Goal: Task Accomplishment & Management: Manage account settings

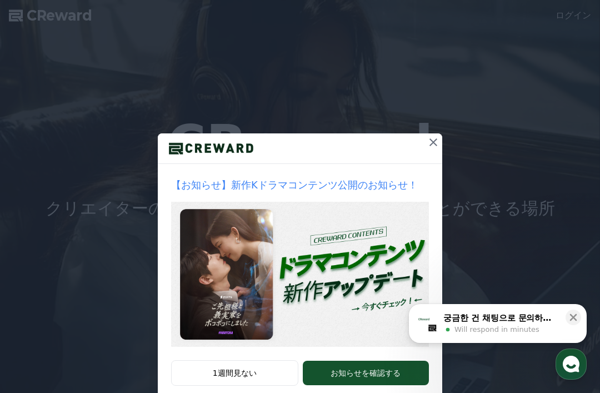
click at [432, 141] on icon at bounding box center [434, 142] width 8 height 8
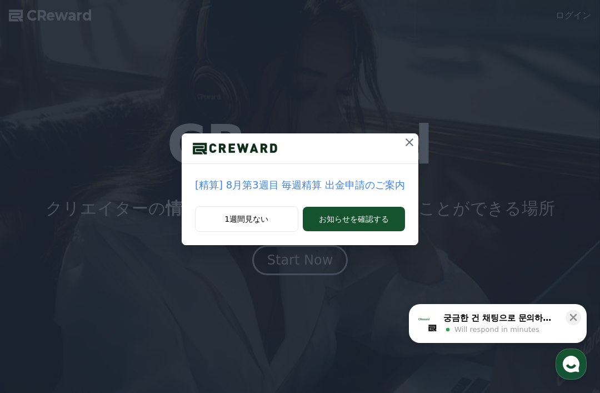
click at [408, 146] on icon at bounding box center [409, 142] width 13 height 13
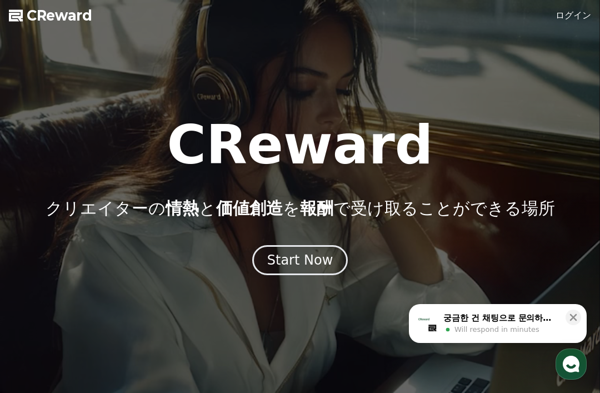
click at [576, 313] on icon at bounding box center [573, 317] width 11 height 11
click at [316, 263] on div "Start Now" at bounding box center [300, 260] width 66 height 18
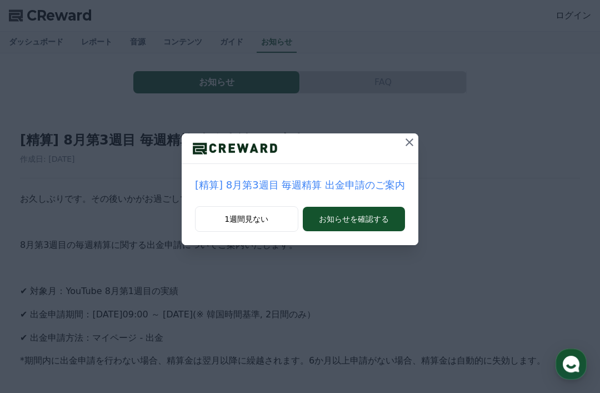
click at [390, 134] on div at bounding box center [300, 148] width 237 height 31
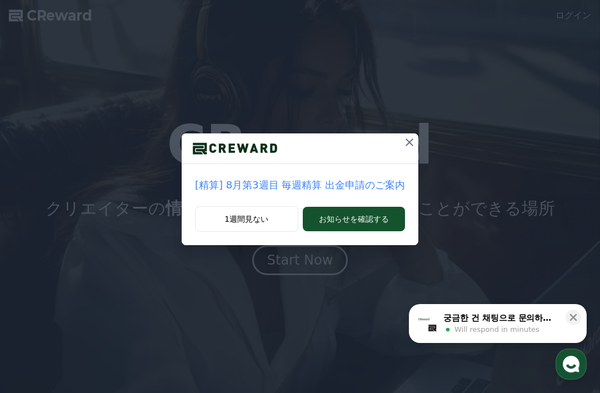
click at [403, 142] on icon at bounding box center [409, 142] width 13 height 13
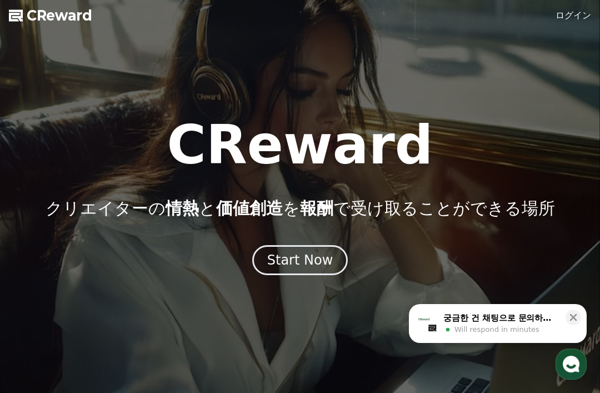
click at [569, 317] on icon at bounding box center [573, 317] width 11 height 11
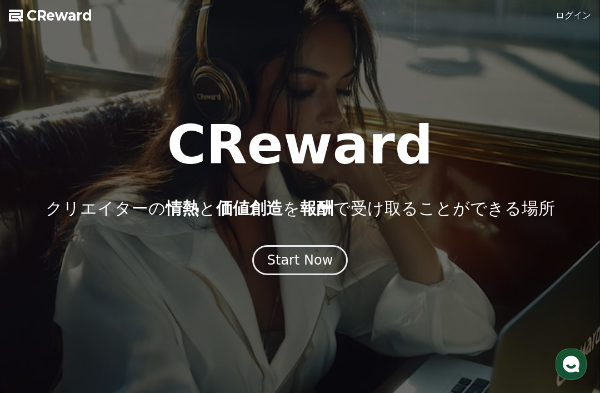
click at [312, 260] on div "Start Now" at bounding box center [300, 260] width 66 height 18
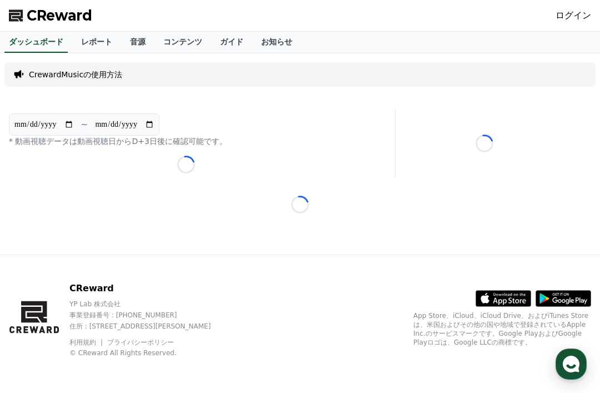
click at [570, 15] on link "ログイン" at bounding box center [574, 15] width 36 height 13
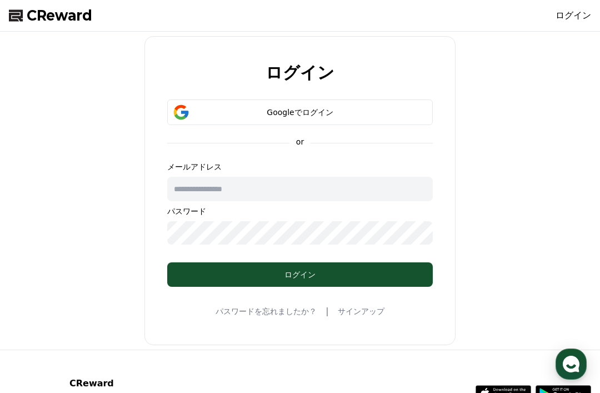
click at [379, 116] on div "Googleでログイン" at bounding box center [299, 112] width 233 height 11
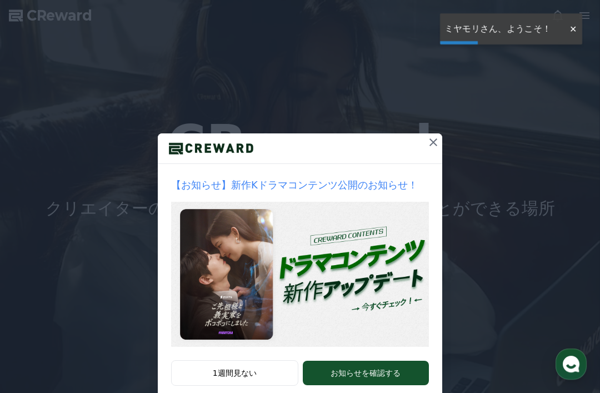
click at [434, 149] on button at bounding box center [434, 142] width 18 height 18
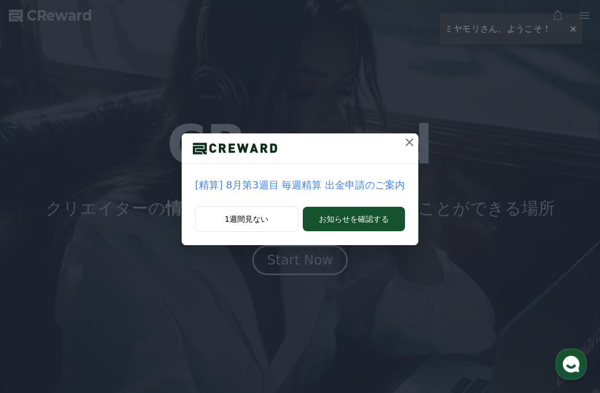
click at [407, 146] on icon at bounding box center [409, 142] width 13 height 13
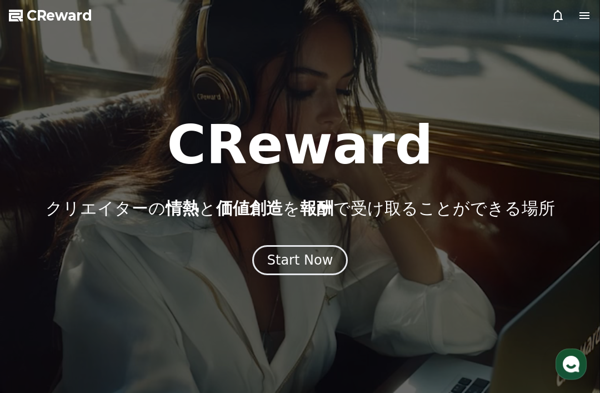
click at [316, 265] on div "Start Now" at bounding box center [300, 260] width 66 height 18
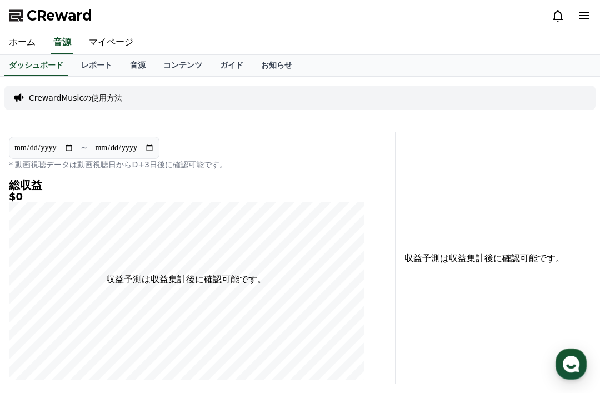
click at [24, 43] on link "ホーム" at bounding box center [22, 42] width 44 height 23
click at [13, 17] on polygon at bounding box center [16, 16] width 14 height 12
click at [92, 37] on link "マイページ" at bounding box center [111, 42] width 62 height 23
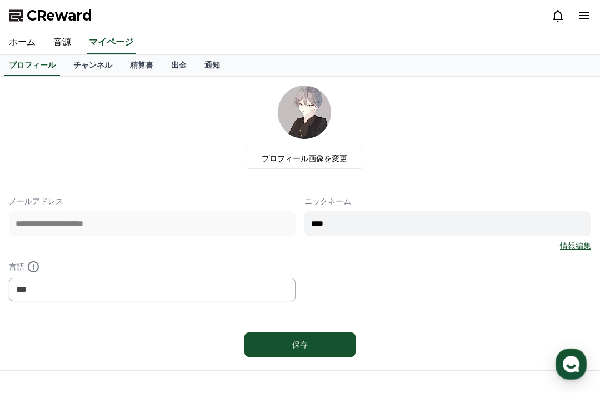
click at [132, 60] on link "精算書" at bounding box center [141, 65] width 41 height 21
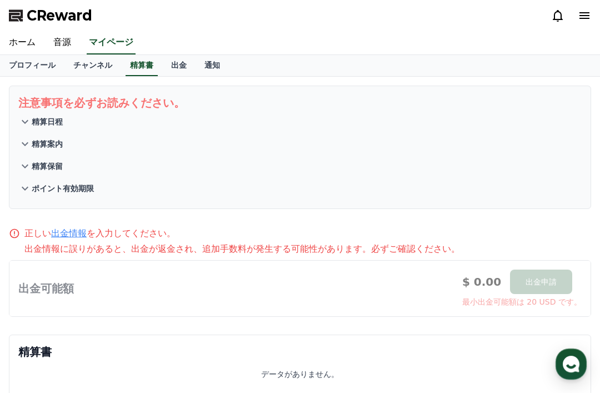
click at [81, 68] on link "チャンネル" at bounding box center [92, 65] width 57 height 21
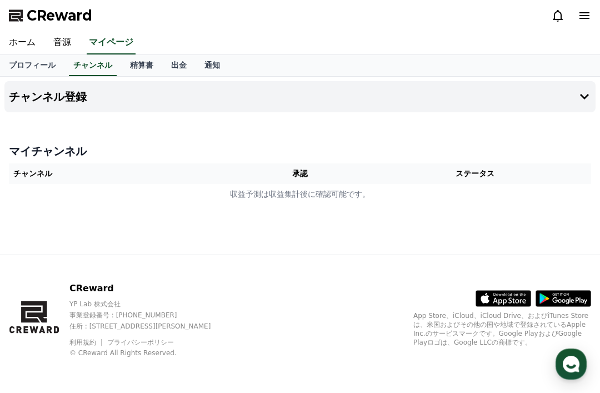
click at [35, 103] on h4 "チャンネル登録" at bounding box center [48, 97] width 78 height 12
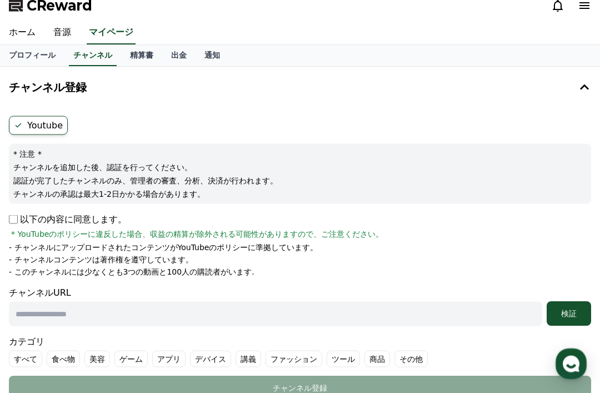
scroll to position [11, 0]
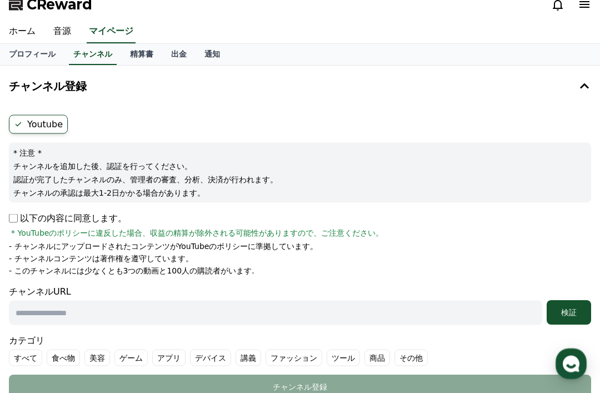
click at [7, 218] on div "Youtube * 注意 * チャンネルを追加した後、認証を行ってください。 認証が完了したチャンネルのみ、管理者の審査、分析、決済が行われます。 チャンネル…" at bounding box center [299, 258] width 591 height 294
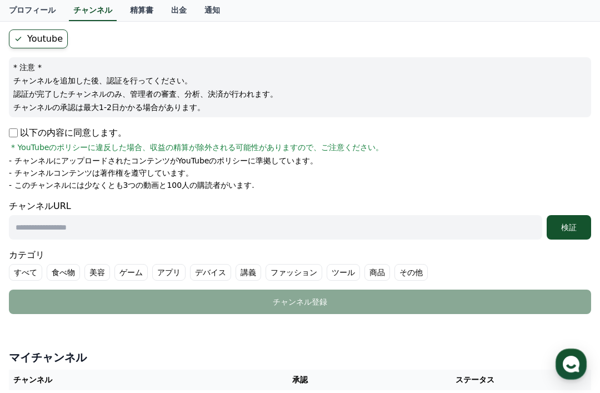
scroll to position [24, 0]
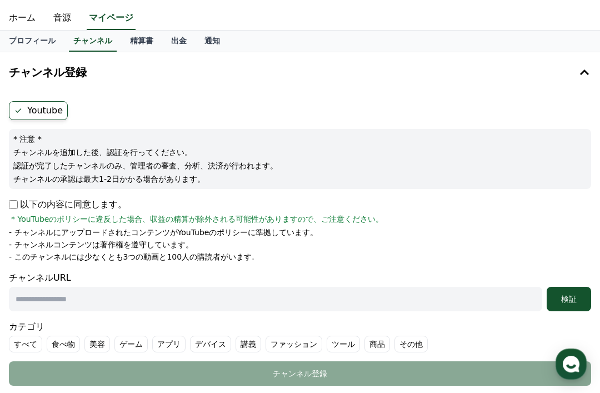
click at [48, 298] on input "text" at bounding box center [276, 299] width 534 height 24
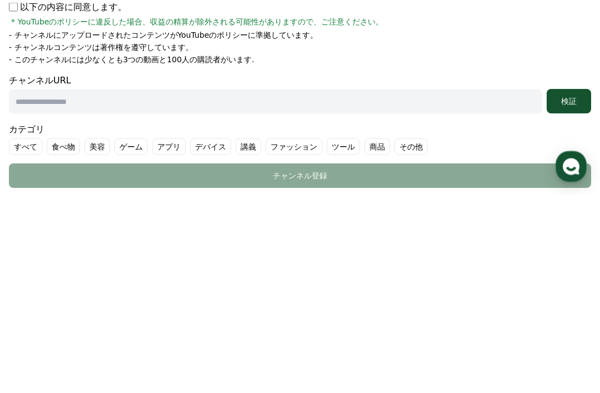
paste input "**********"
click at [578, 294] on div "検証" at bounding box center [569, 299] width 36 height 11
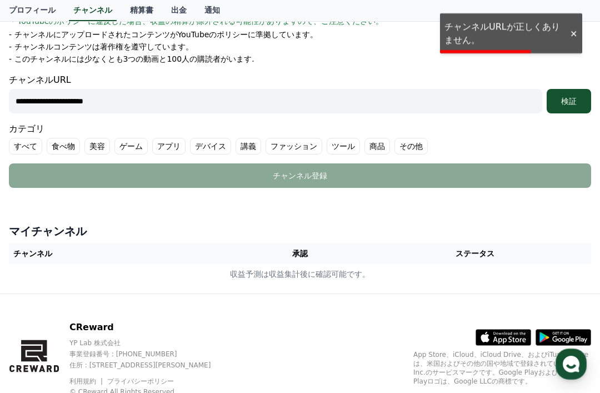
click at [575, 36] on div at bounding box center [574, 33] width 18 height 11
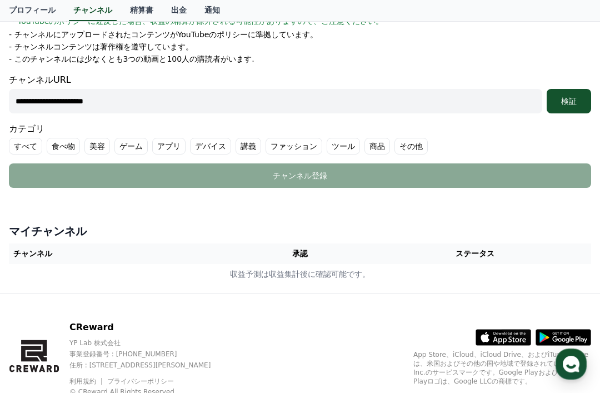
scroll to position [24, 0]
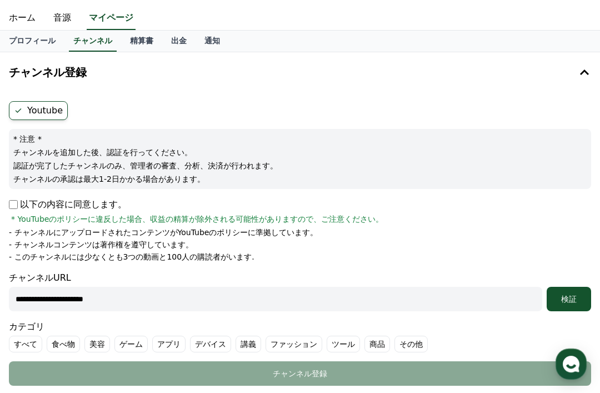
click at [475, 300] on input "**********" at bounding box center [276, 299] width 534 height 24
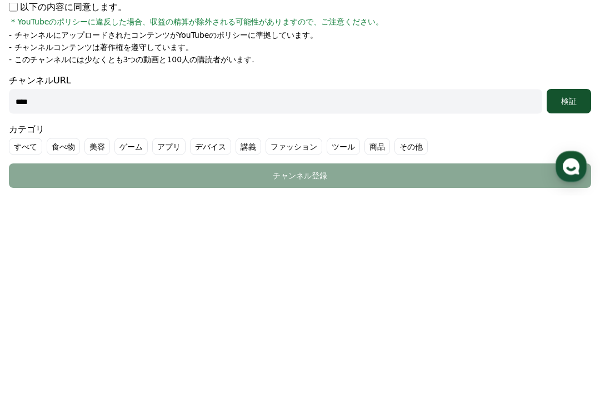
type input "***"
paste input "**********"
type input "**********"
click at [573, 294] on div "検証" at bounding box center [569, 299] width 36 height 11
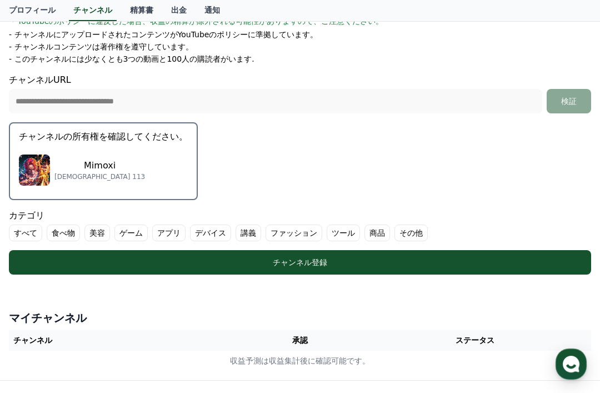
click at [380, 265] on div "チャンネル登録" at bounding box center [300, 262] width 538 height 11
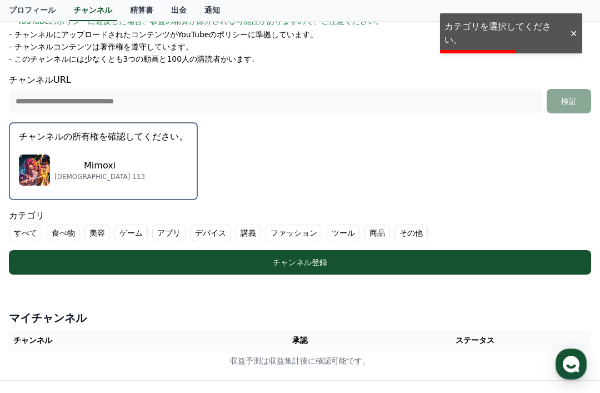
click at [128, 231] on label "ゲーム" at bounding box center [131, 233] width 33 height 17
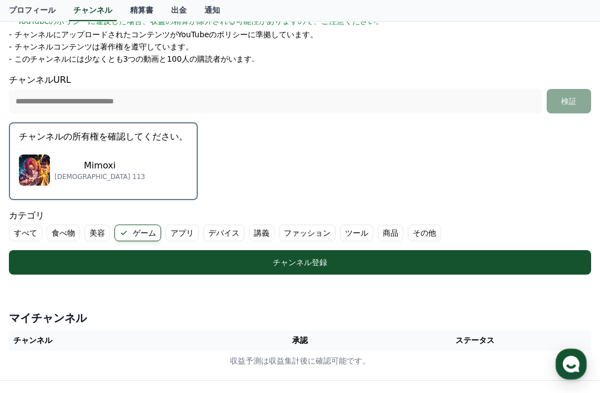
click at [415, 229] on label "その他" at bounding box center [424, 233] width 33 height 17
click at [128, 236] on label "ゲーム" at bounding box center [138, 233] width 47 height 17
click at [386, 262] on div "チャンネル登録" at bounding box center [300, 262] width 538 height 11
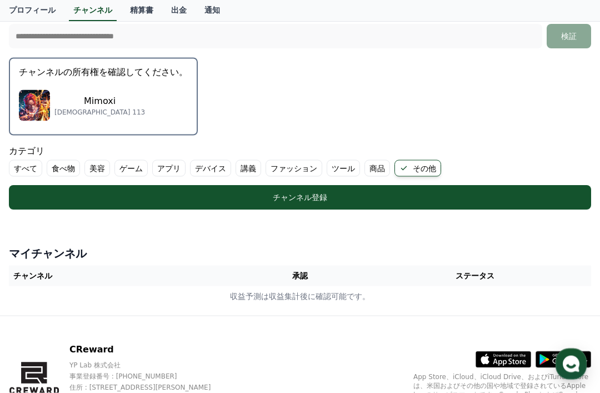
scroll to position [311, 0]
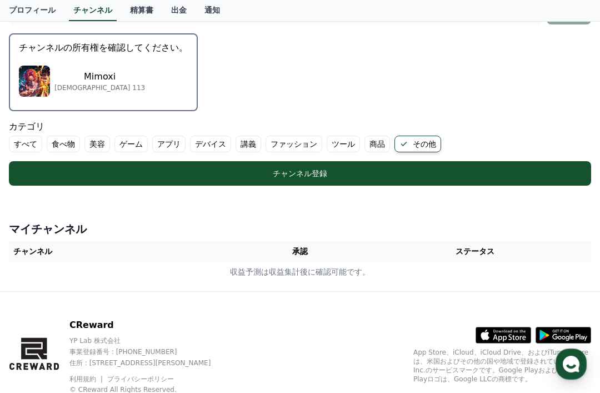
click at [467, 181] on button "チャンネル登録" at bounding box center [300, 173] width 583 height 24
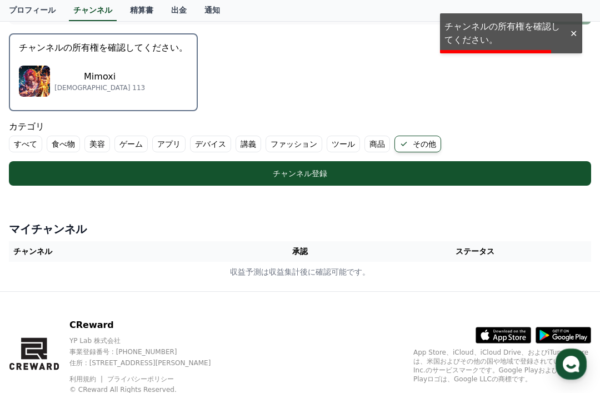
click at [510, 34] on form "**********" at bounding box center [300, -1] width 583 height 371
click at [519, 29] on form "**********" at bounding box center [300, -1] width 583 height 371
click at [33, 66] on img "button" at bounding box center [34, 81] width 31 height 31
click at [39, 45] on p "チャンネルの所有権を確認してください。" at bounding box center [103, 47] width 169 height 13
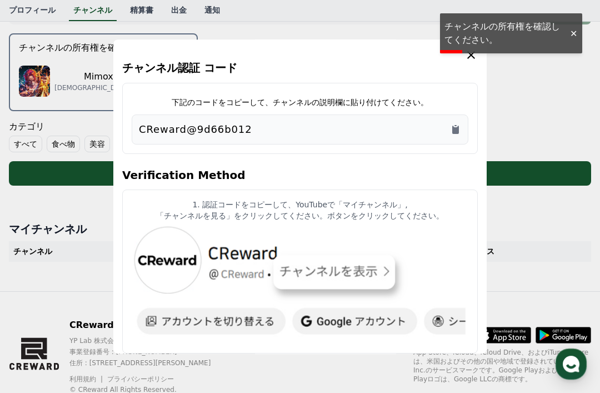
click at [37, 43] on button "close modal" at bounding box center [300, 196] width 600 height 393
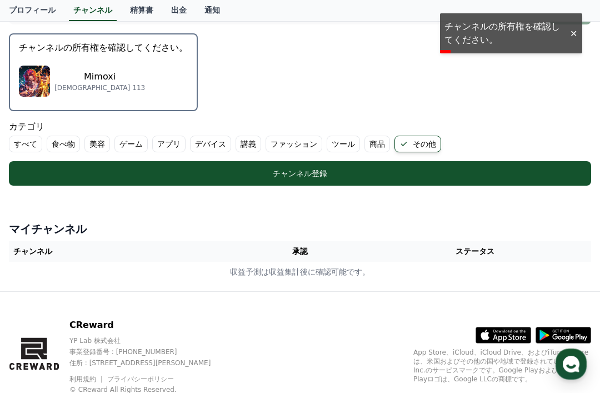
click at [41, 48] on p "チャンネルの所有権を確認してください。" at bounding box center [103, 47] width 169 height 13
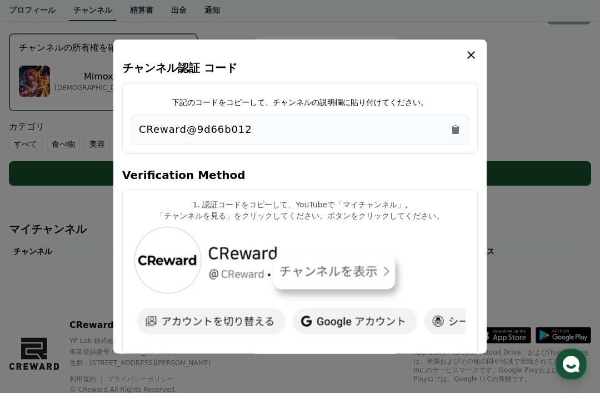
click at [453, 135] on icon "Copy to clipboard" at bounding box center [455, 129] width 11 height 11
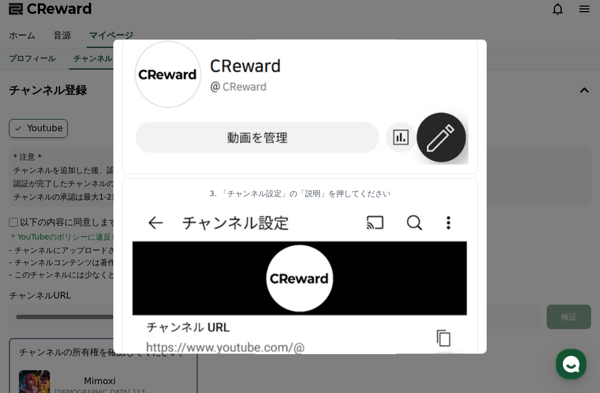
scroll to position [347, 0]
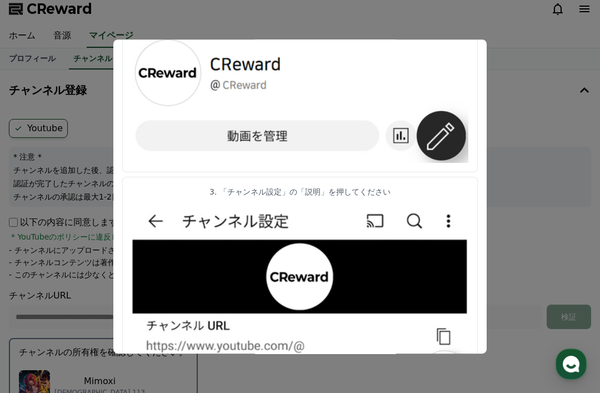
click at [520, 157] on button "close modal" at bounding box center [300, 196] width 600 height 393
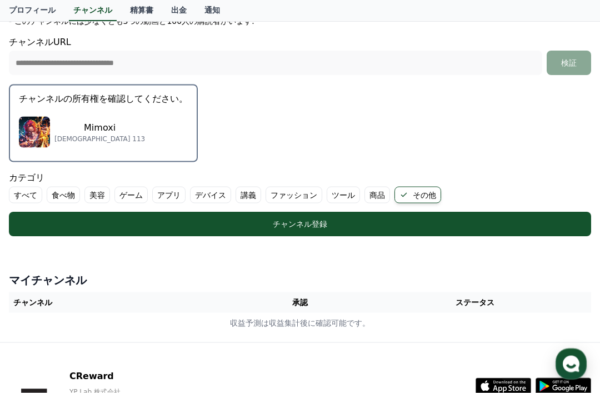
click at [78, 212] on button "チャンネル登録" at bounding box center [300, 224] width 583 height 24
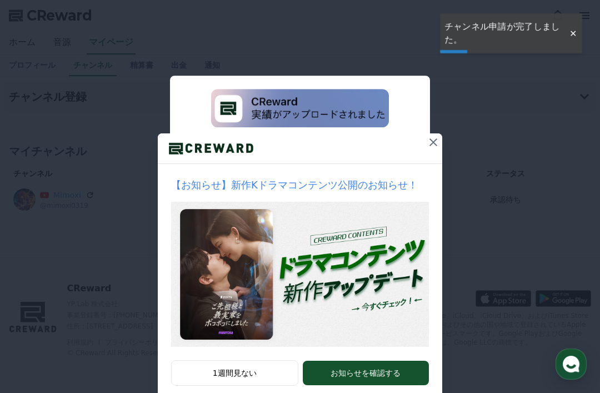
click at [432, 141] on icon at bounding box center [434, 142] width 8 height 8
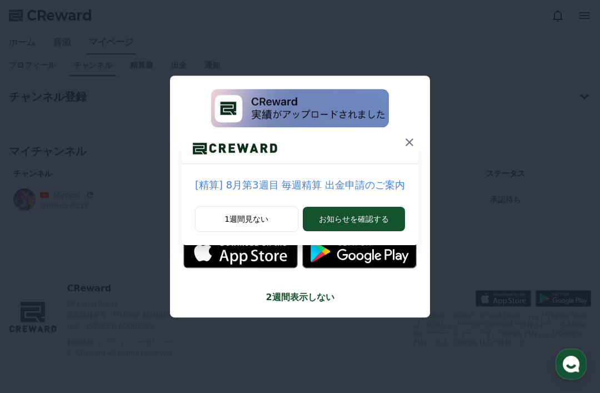
click at [403, 136] on icon at bounding box center [409, 142] width 13 height 13
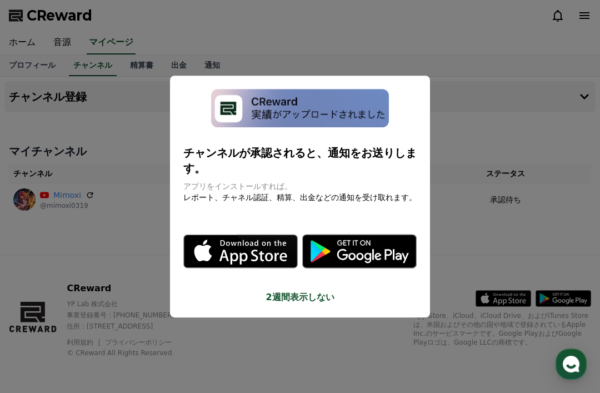
click at [460, 215] on button "close modal" at bounding box center [300, 196] width 600 height 393
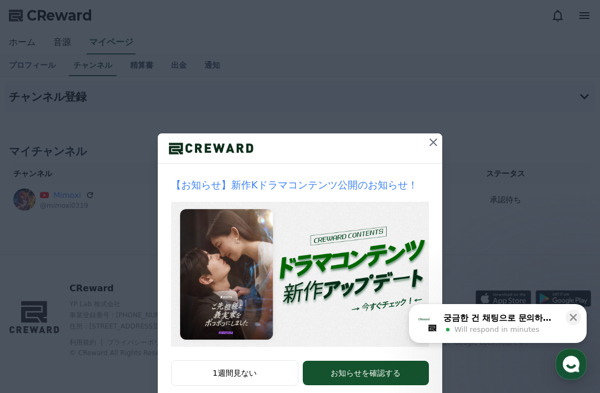
click at [431, 140] on icon at bounding box center [434, 142] width 8 height 8
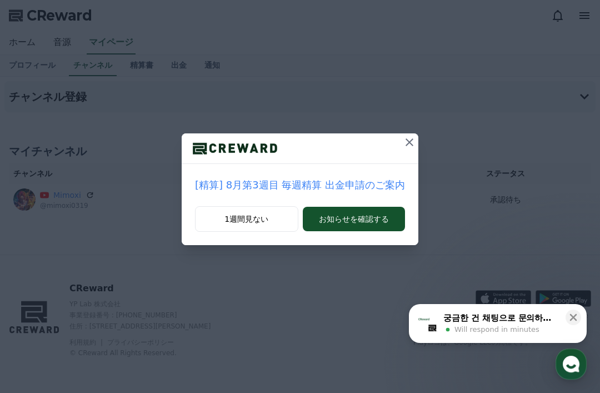
click at [406, 144] on icon at bounding box center [410, 142] width 8 height 8
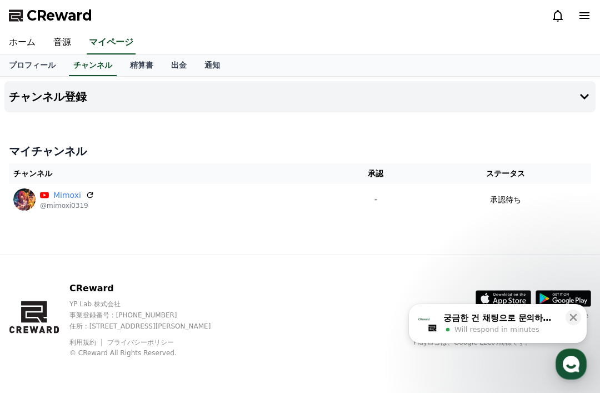
click at [532, 178] on th "ステータス" at bounding box center [506, 173] width 172 height 21
click at [86, 191] on icon at bounding box center [90, 195] width 9 height 9
click at [21, 64] on link "プロフィール" at bounding box center [32, 65] width 64 height 21
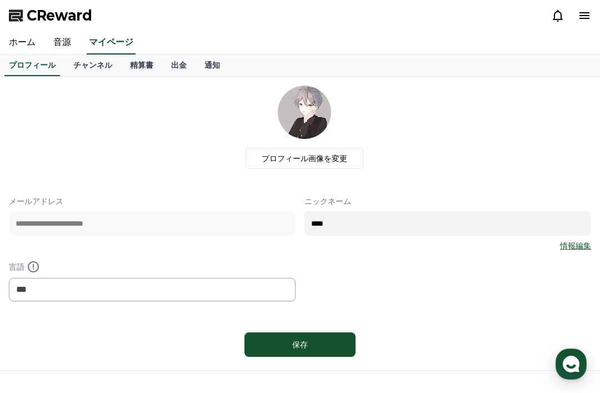
click at [53, 41] on link "音源" at bounding box center [62, 42] width 36 height 23
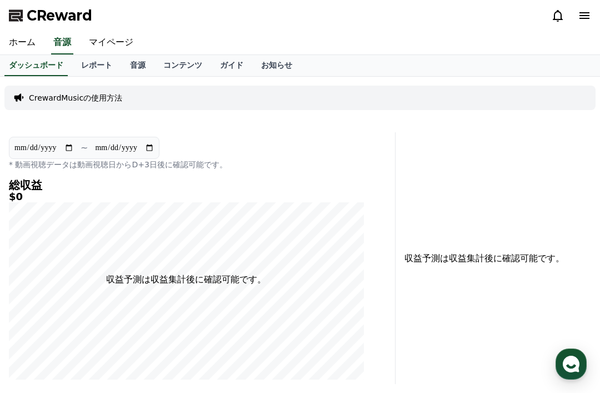
click at [96, 37] on link "マイページ" at bounding box center [111, 42] width 62 height 23
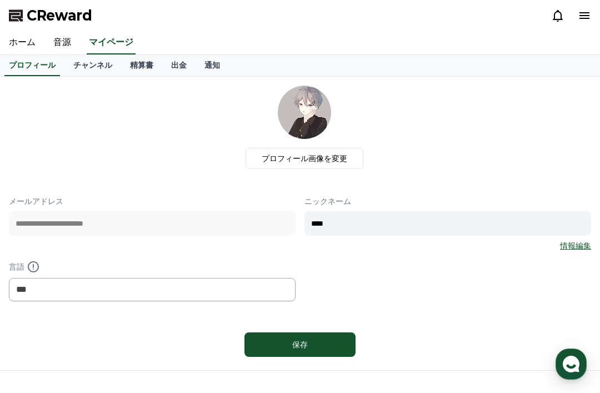
click at [122, 65] on link "精算書" at bounding box center [141, 65] width 41 height 21
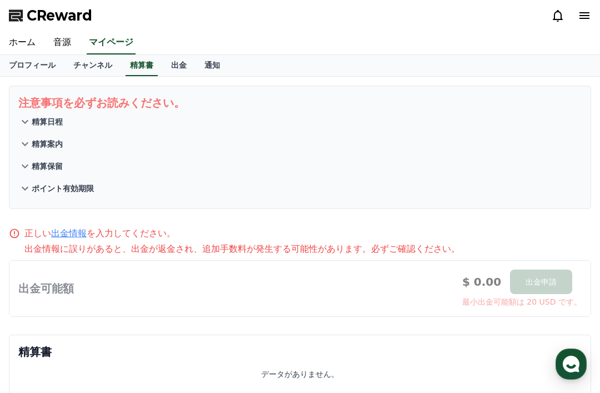
click at [89, 75] on link "チャンネル" at bounding box center [92, 65] width 57 height 21
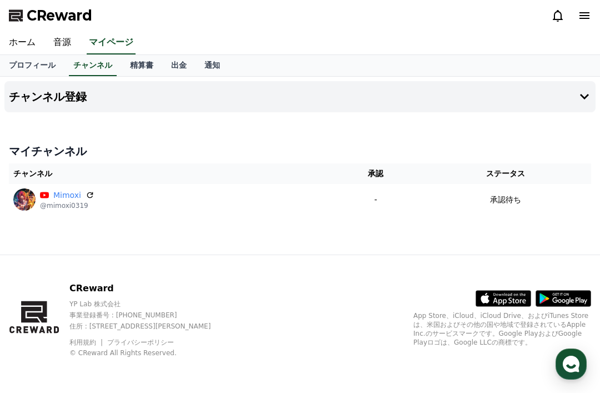
click at [206, 68] on link "通知" at bounding box center [212, 65] width 33 height 21
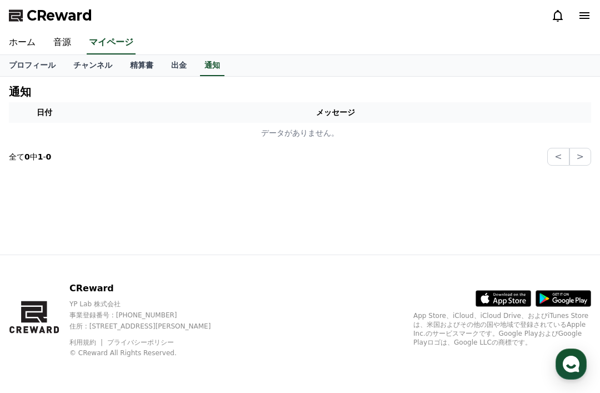
click at [171, 59] on link "出金" at bounding box center [178, 65] width 33 height 21
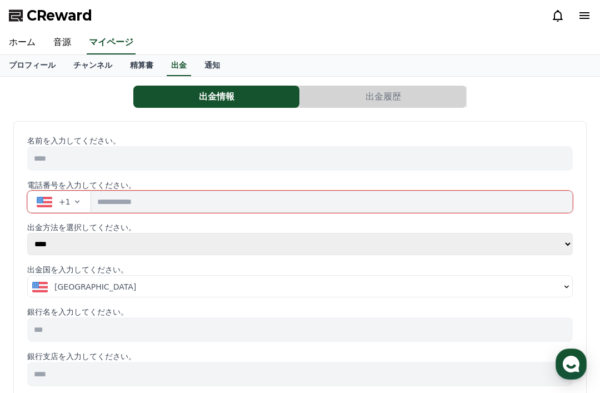
click at [88, 62] on link "チャンネル" at bounding box center [92, 65] width 57 height 21
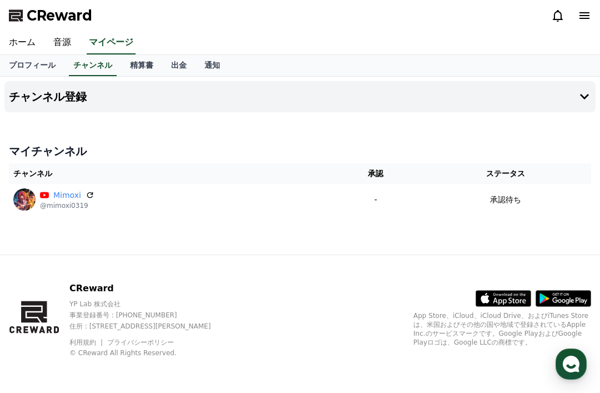
click at [106, 56] on link "チャンネル" at bounding box center [93, 65] width 48 height 21
click at [590, 14] on icon at bounding box center [584, 15] width 13 height 13
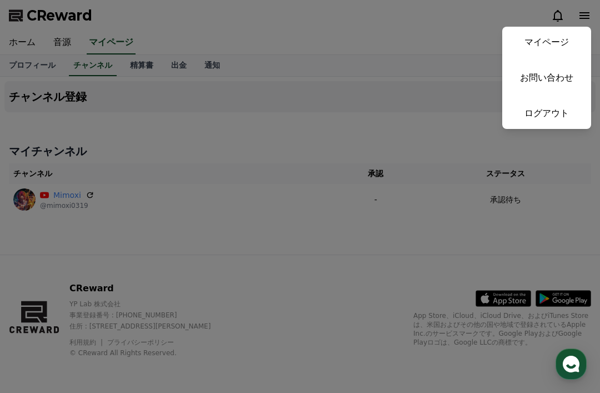
click at [566, 118] on link "ログアウト" at bounding box center [547, 113] width 89 height 31
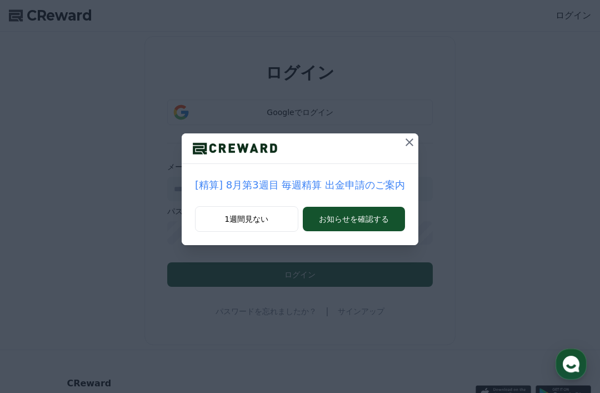
click at [410, 146] on button at bounding box center [410, 142] width 18 height 18
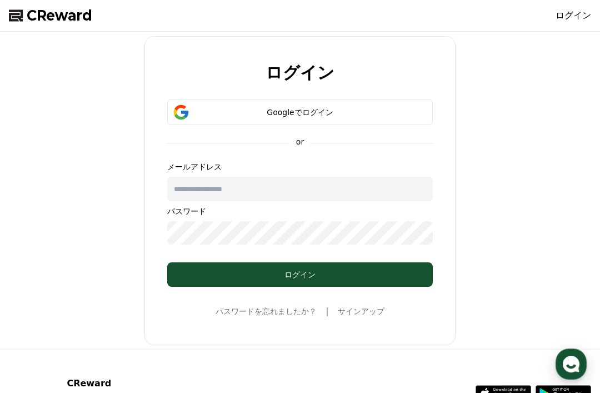
click at [187, 109] on icon "submit" at bounding box center [181, 112] width 18 height 18
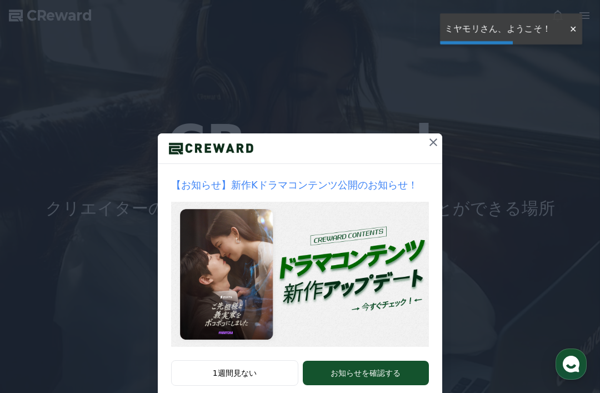
click at [569, 33] on div at bounding box center [574, 29] width 18 height 11
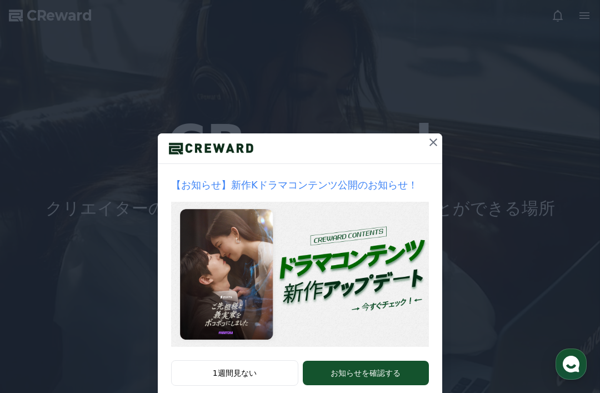
click at [433, 150] on button at bounding box center [434, 142] width 18 height 18
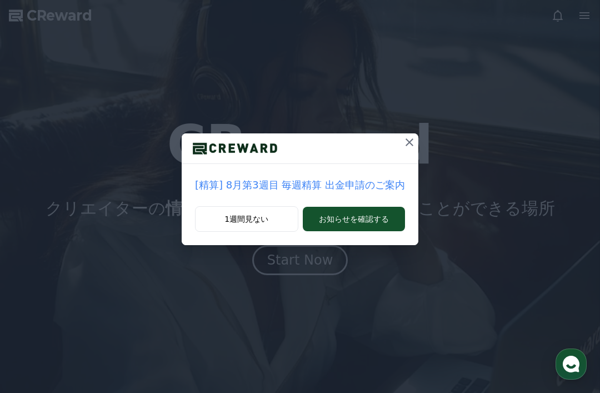
click at [406, 140] on icon at bounding box center [410, 142] width 8 height 8
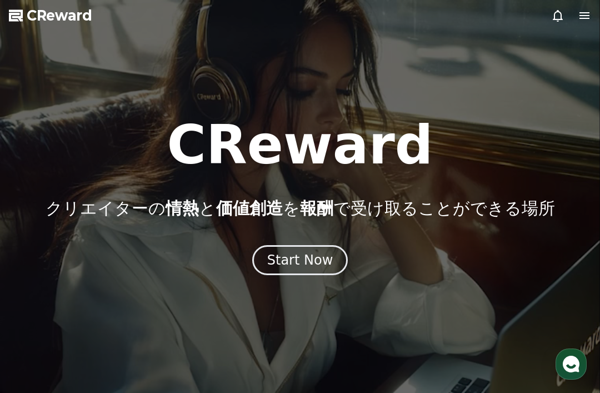
click at [304, 274] on button "Start Now" at bounding box center [300, 260] width 96 height 30
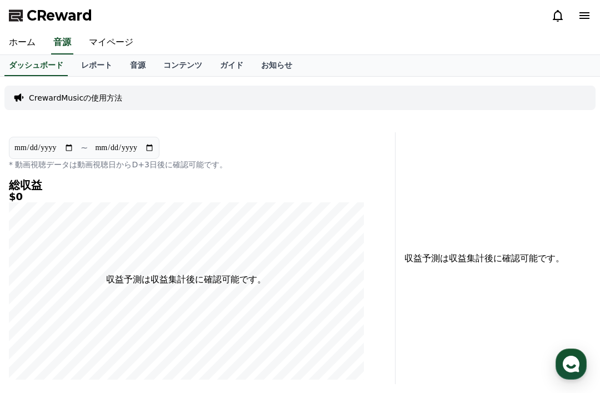
click at [89, 59] on link "レポート" at bounding box center [96, 65] width 49 height 21
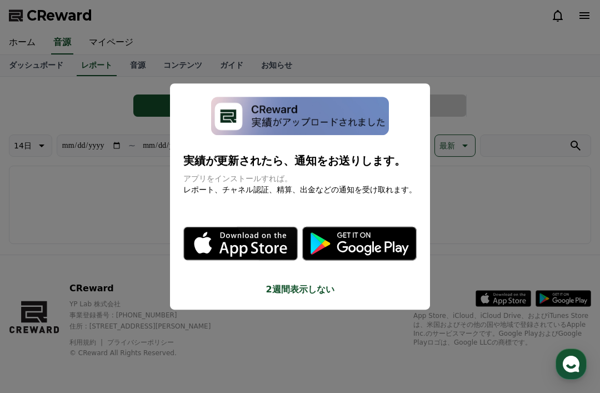
click at [101, 44] on button "close modal" at bounding box center [300, 196] width 600 height 393
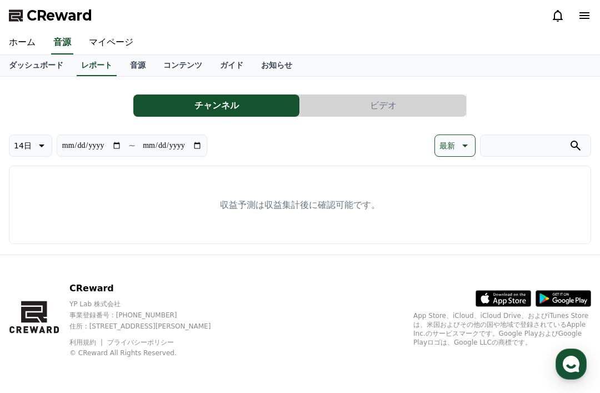
click at [94, 46] on link "マイページ" at bounding box center [111, 42] width 62 height 23
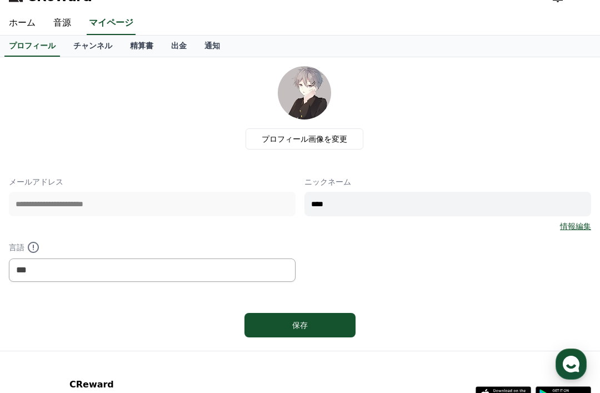
scroll to position [17, 0]
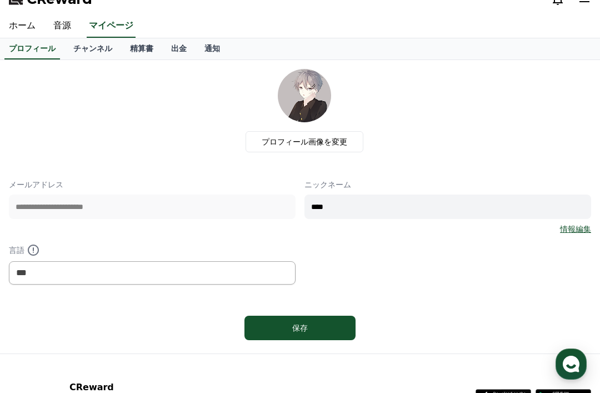
click at [78, 55] on link "チャンネル" at bounding box center [92, 48] width 57 height 21
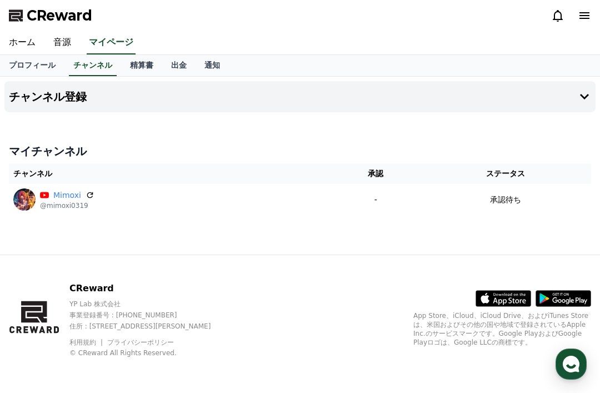
click at [580, 102] on icon at bounding box center [584, 96] width 13 height 13
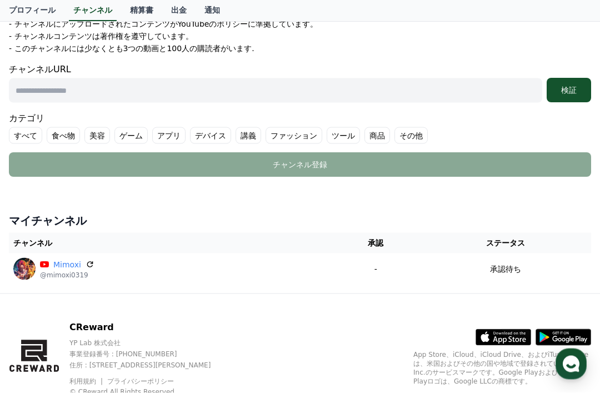
scroll to position [235, 0]
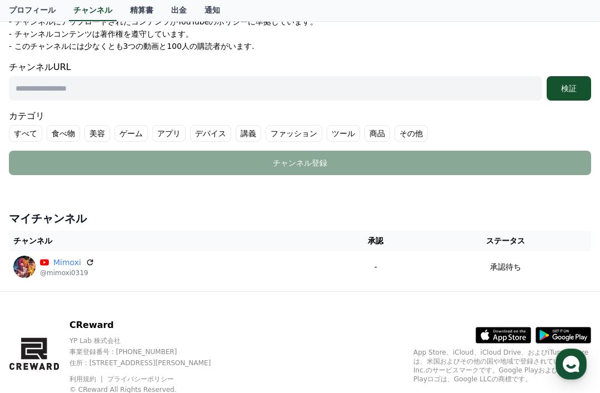
click at [31, 217] on h4 "マイチャンネル" at bounding box center [300, 219] width 583 height 16
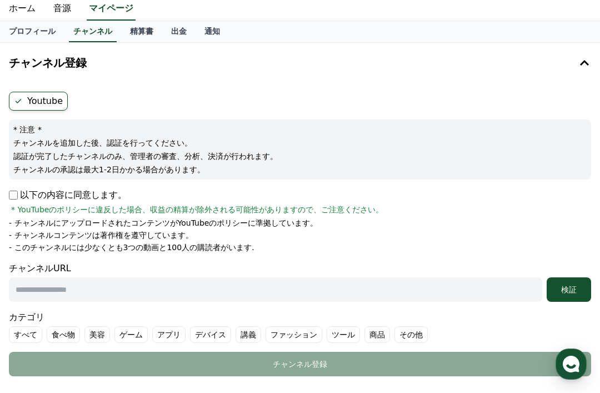
scroll to position [0, 0]
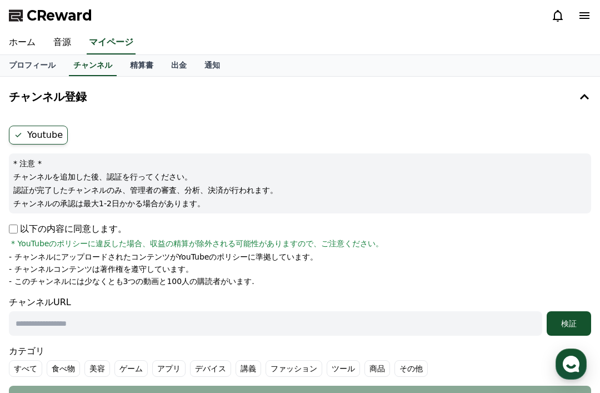
click at [585, 16] on icon at bounding box center [585, 15] width 10 height 7
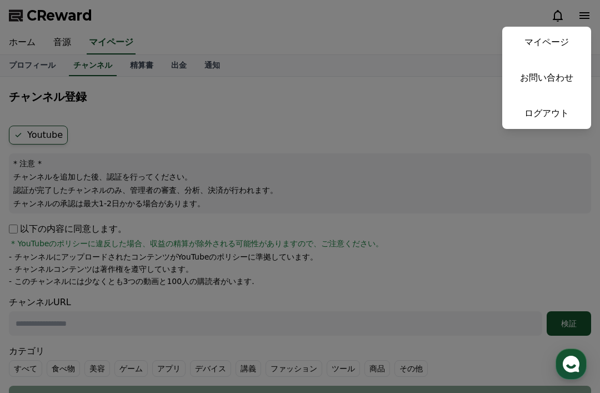
click at [567, 43] on link "マイページ" at bounding box center [547, 42] width 89 height 31
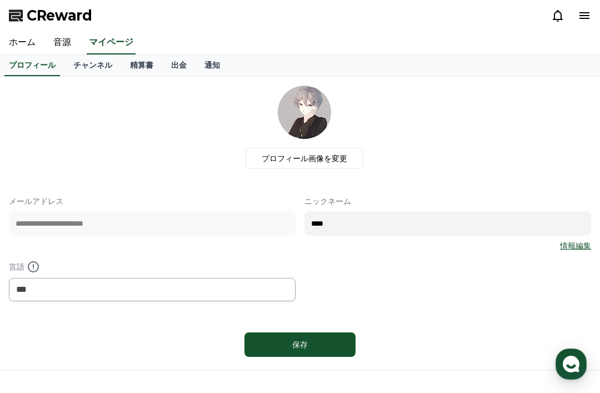
click at [92, 62] on link "チャンネル" at bounding box center [92, 65] width 57 height 21
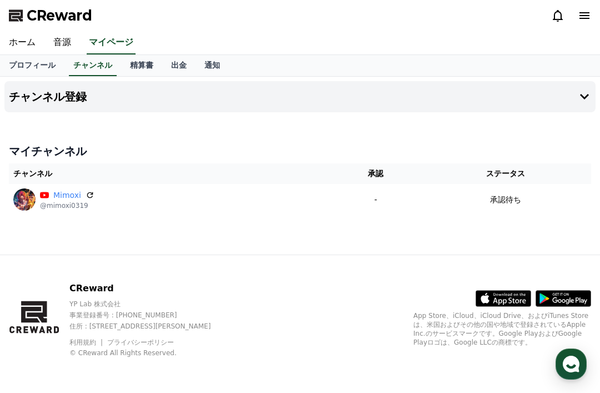
click at [5, 42] on link "ホーム" at bounding box center [22, 42] width 44 height 23
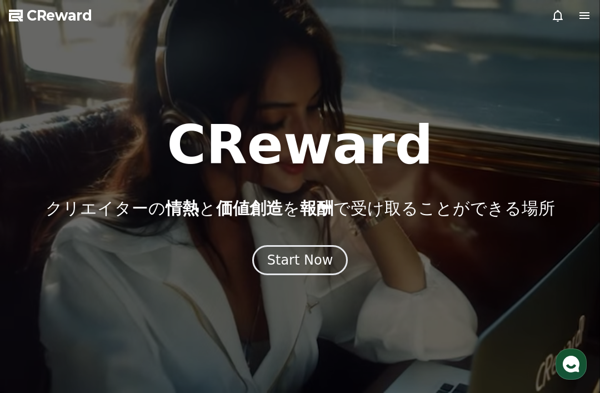
click at [270, 251] on button "Start Now" at bounding box center [300, 260] width 96 height 30
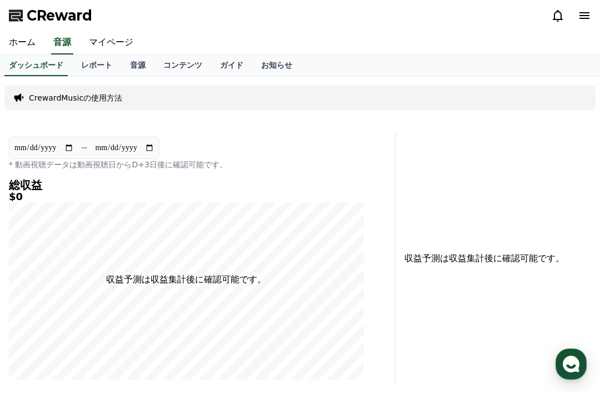
click at [10, 39] on link "ホーム" at bounding box center [22, 42] width 44 height 23
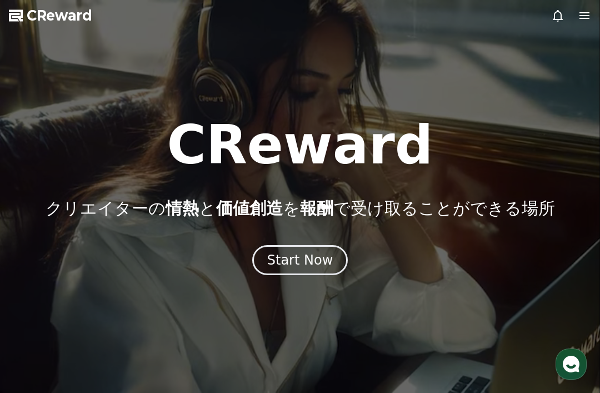
click at [286, 268] on div "Start Now" at bounding box center [300, 260] width 66 height 18
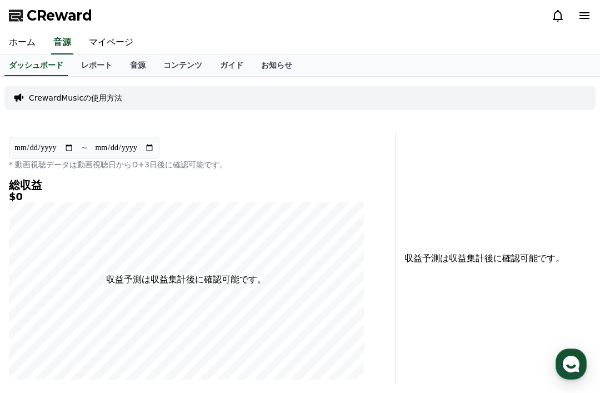
click at [111, 54] on link "マイページ" at bounding box center [111, 42] width 62 height 23
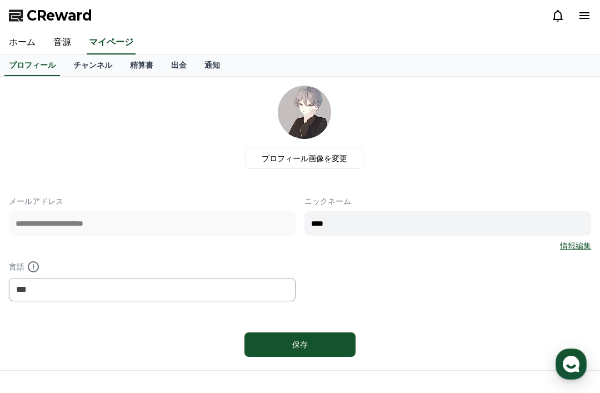
click at [135, 62] on link "精算書" at bounding box center [141, 65] width 41 height 21
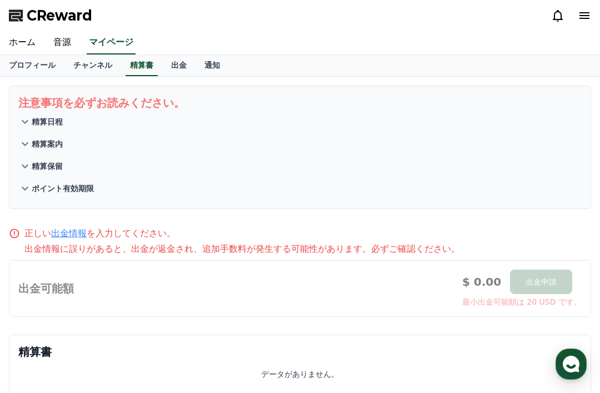
click at [202, 64] on link "通知" at bounding box center [212, 65] width 33 height 21
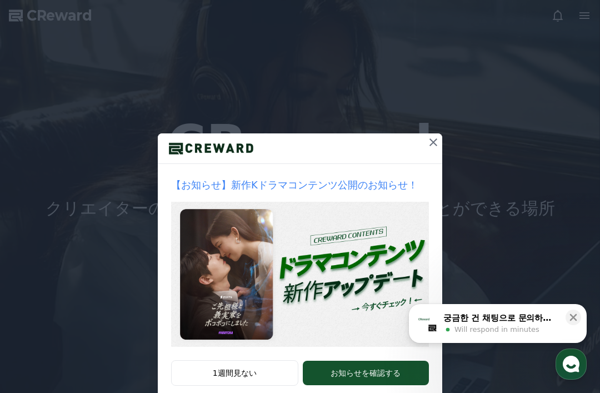
click at [432, 150] on button at bounding box center [434, 142] width 18 height 18
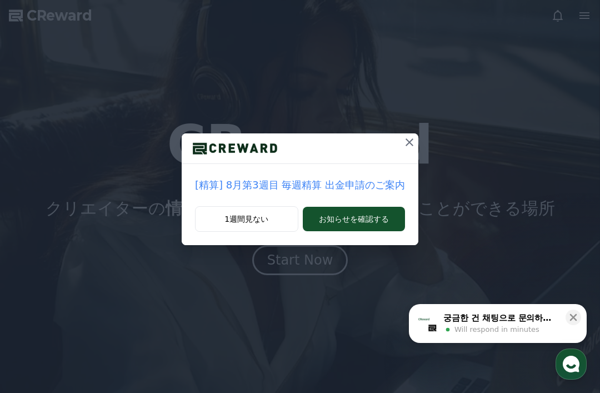
click at [417, 141] on div "[精算] 8月第3週目 毎週精算 出金申請のご案内 1週間見ない お知らせを確認する" at bounding box center [300, 131] width 600 height 263
click at [405, 148] on icon at bounding box center [409, 142] width 13 height 13
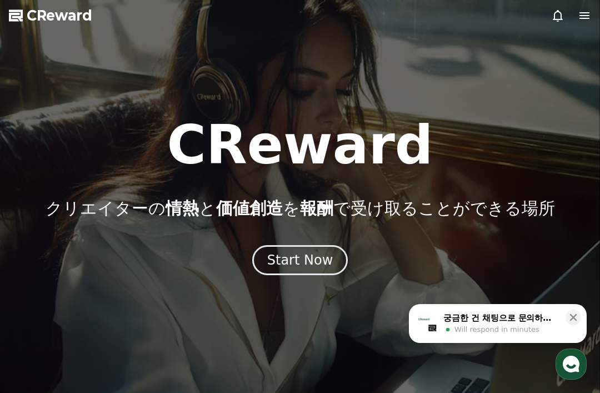
click at [340, 248] on div "Start Now" at bounding box center [300, 260] width 600 height 30
click at [332, 272] on button "Start Now" at bounding box center [300, 260] width 96 height 30
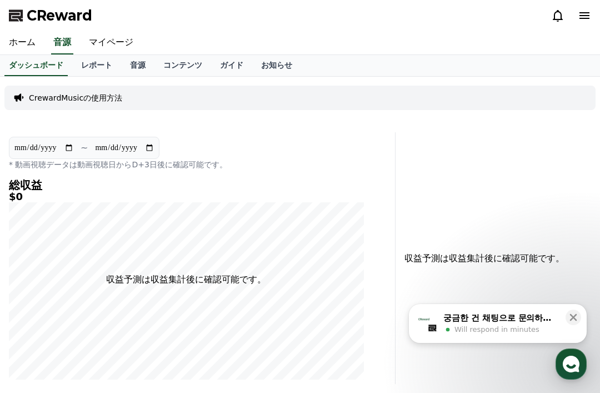
click at [6, 6] on div "CReward" at bounding box center [300, 15] width 600 height 31
click at [17, 23] on icon at bounding box center [17, 16] width 16 height 16
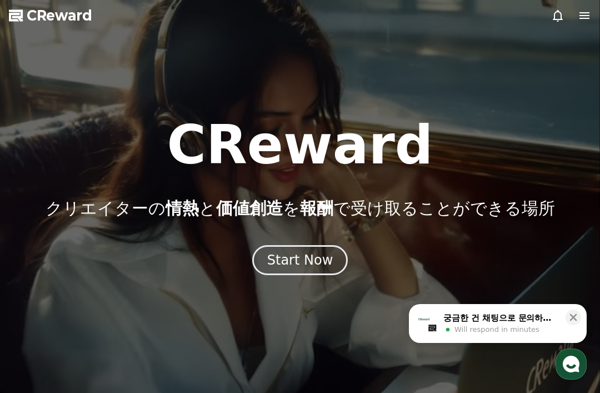
click at [302, 266] on div "Start Now" at bounding box center [300, 260] width 66 height 18
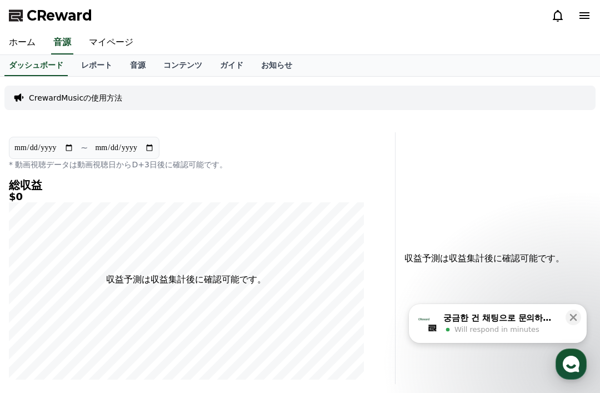
click at [130, 63] on link "音源" at bounding box center [137, 65] width 33 height 21
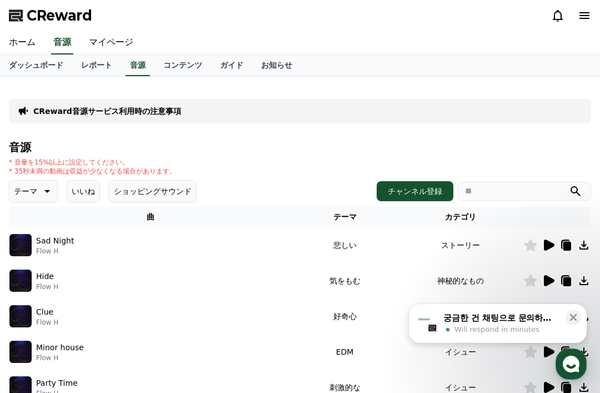
click at [163, 63] on link "コンテンツ" at bounding box center [183, 65] width 57 height 21
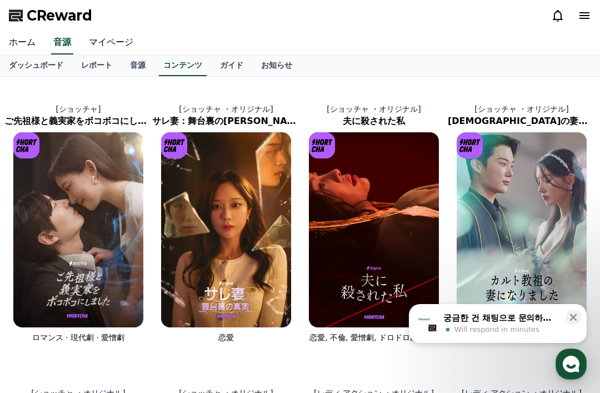
click at [229, 64] on link "ガイド" at bounding box center [231, 65] width 41 height 21
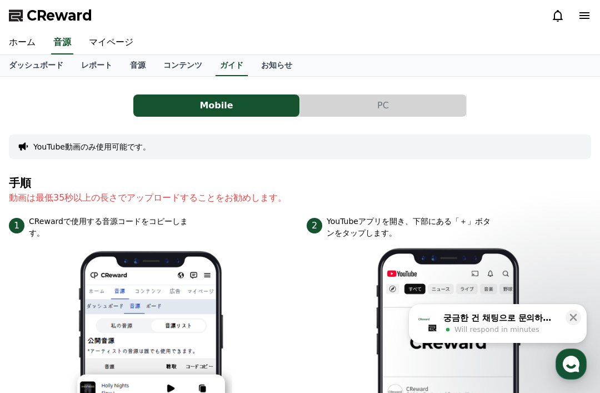
click at [269, 64] on link "お知らせ" at bounding box center [276, 65] width 49 height 21
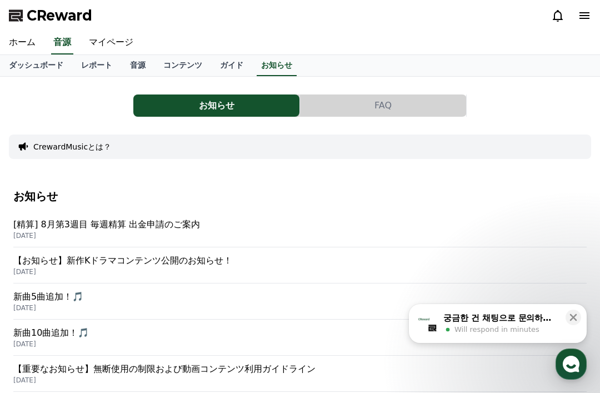
click at [237, 68] on link "ガイド" at bounding box center [231, 65] width 41 height 21
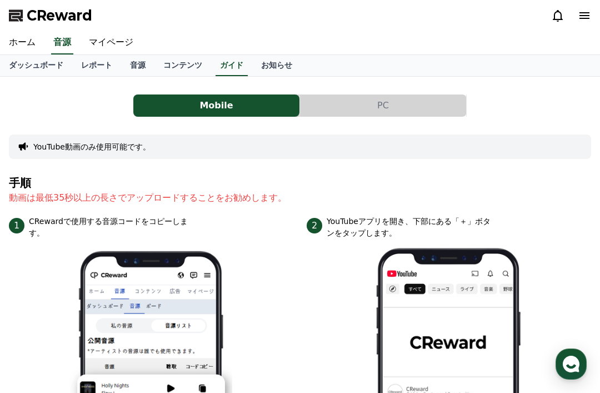
click at [158, 64] on link "コンテンツ" at bounding box center [183, 65] width 57 height 21
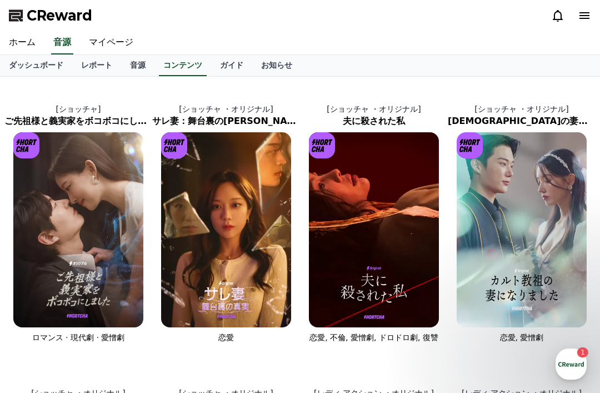
click at [127, 61] on link "音源" at bounding box center [137, 65] width 33 height 21
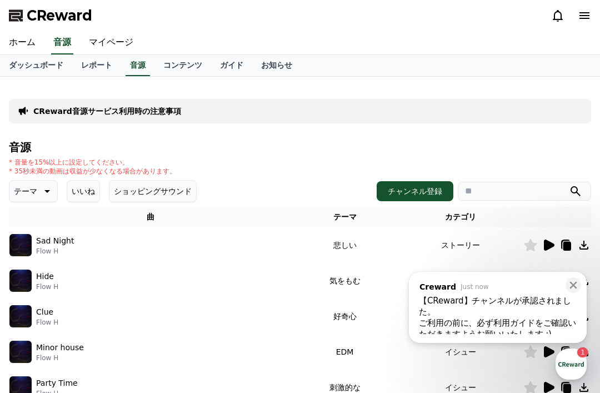
click at [42, 235] on p "Sad Night" at bounding box center [55, 241] width 38 height 12
click at [21, 239] on img at bounding box center [20, 245] width 22 height 22
click at [97, 67] on link "レポート" at bounding box center [96, 65] width 49 height 21
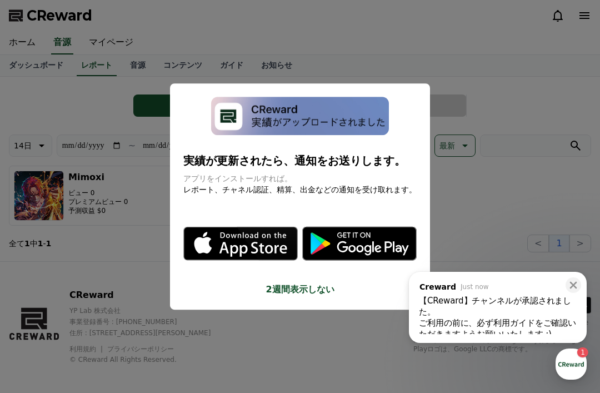
click at [475, 209] on button "close modal" at bounding box center [300, 196] width 600 height 393
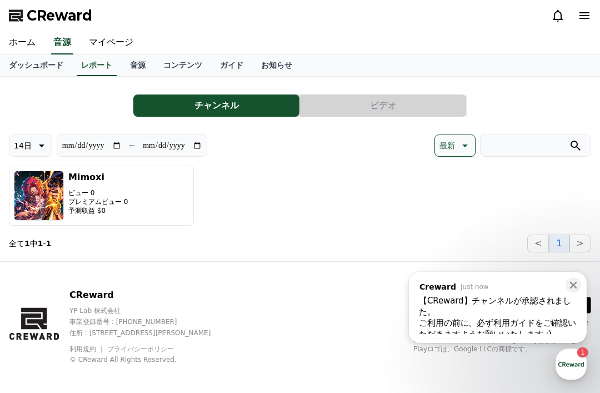
click at [99, 24] on div "CReward" at bounding box center [300, 15] width 600 height 31
click at [107, 43] on link "マイページ" at bounding box center [111, 42] width 62 height 23
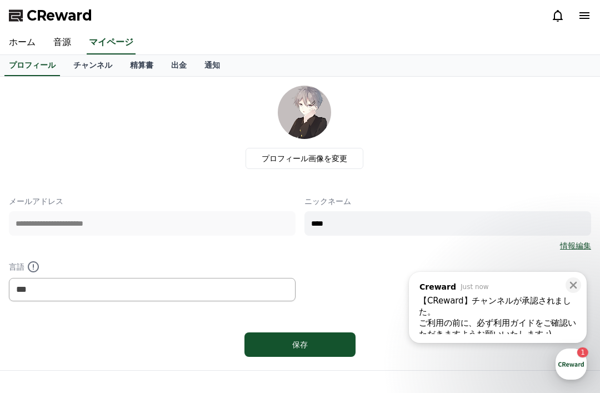
click at [79, 66] on link "チャンネル" at bounding box center [92, 65] width 57 height 21
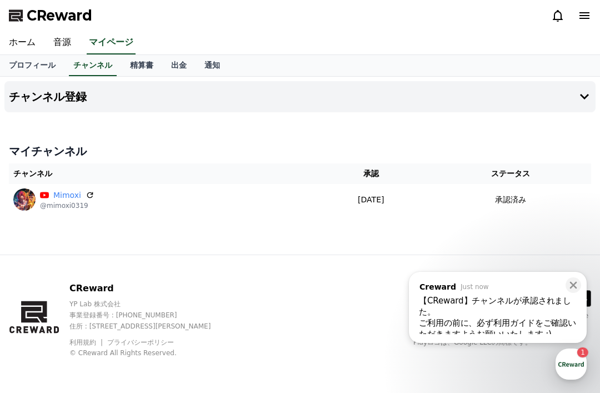
click at [571, 280] on icon at bounding box center [573, 285] width 11 height 11
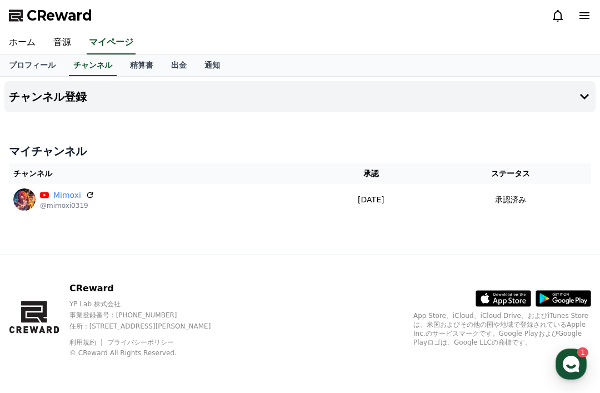
click at [567, 358] on icon "button" at bounding box center [571, 364] width 20 height 20
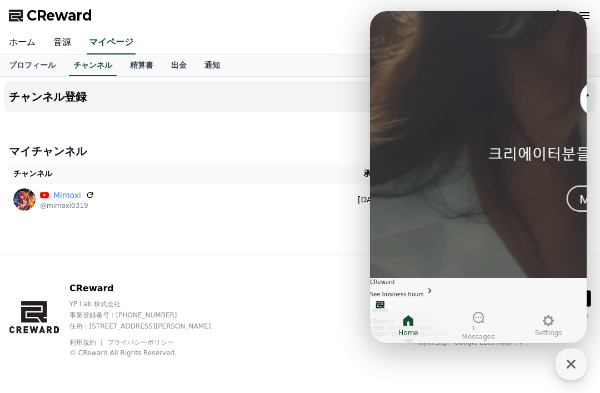
scroll to position [20, 0]
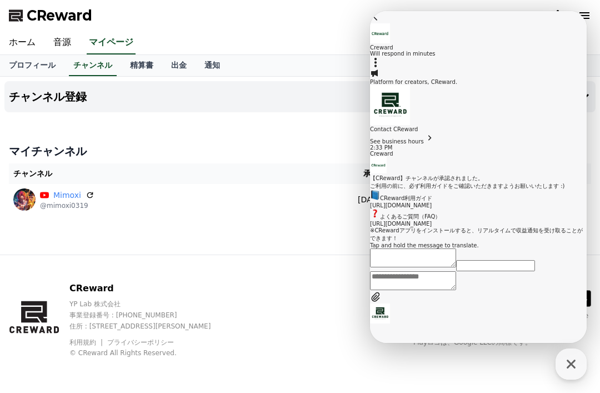
scroll to position [104, 0]
click at [432, 221] on link "https://creward.net/music/notice/faq" at bounding box center [401, 224] width 62 height 6
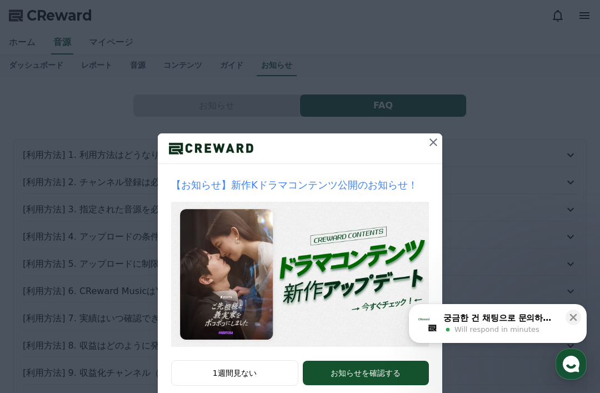
click at [434, 145] on icon at bounding box center [433, 142] width 13 height 13
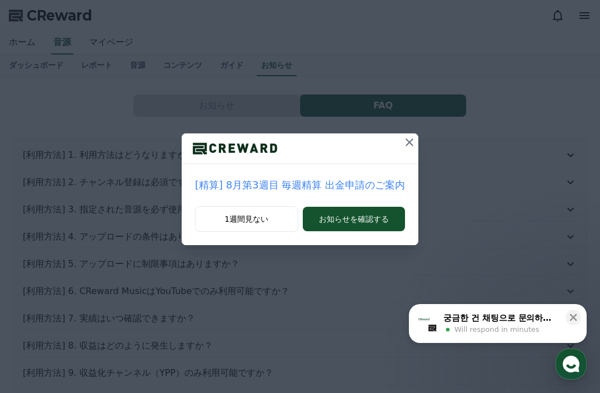
click at [403, 144] on icon at bounding box center [409, 142] width 13 height 13
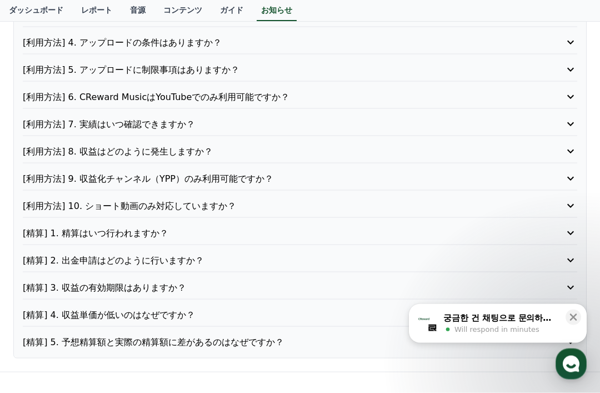
scroll to position [196, 0]
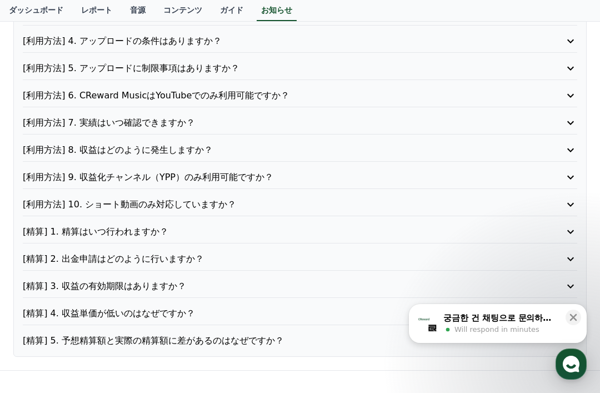
click at [57, 284] on p "[精算] 3. 収益の有効期限はありますか？" at bounding box center [278, 286] width 510 height 13
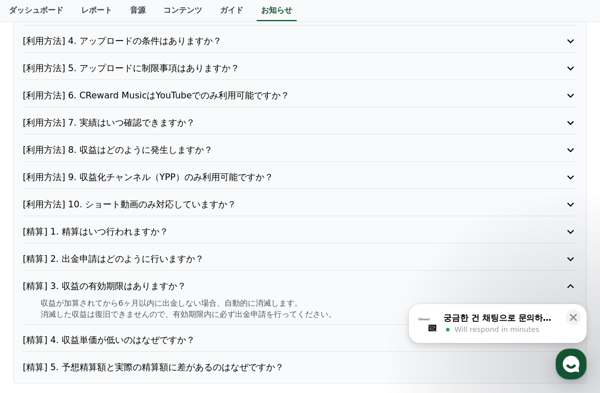
click at [71, 339] on p "[精算] 4. 収益単価が低いのはなぜですか？" at bounding box center [278, 340] width 510 height 13
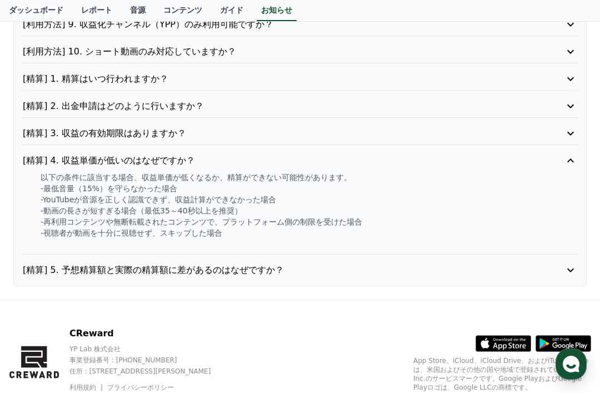
scroll to position [358, 0]
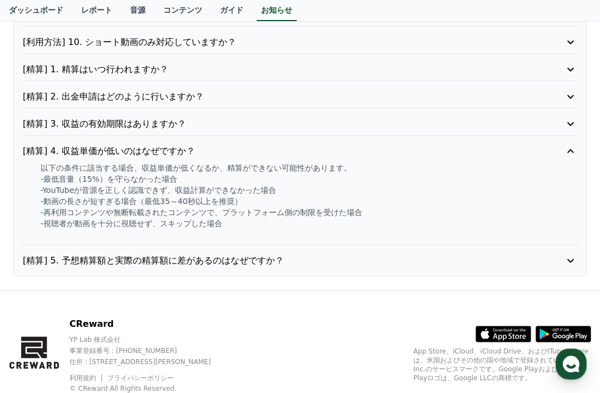
click at [58, 266] on p "[精算] 5. 予想精算額と実際の精算額に差があるのはなぜですか？" at bounding box center [278, 260] width 510 height 13
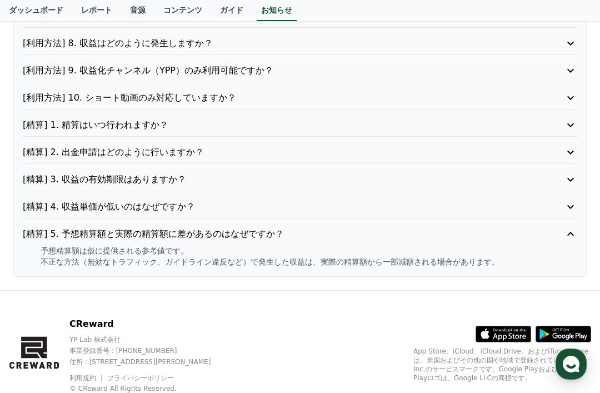
click at [47, 234] on p "[精算] 5. 予想精算額と実際の精算額に差があるのはなぜですか？" at bounding box center [278, 233] width 510 height 13
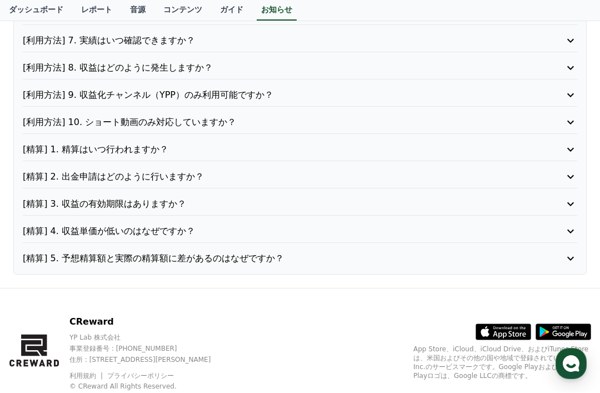
scroll to position [276, 0]
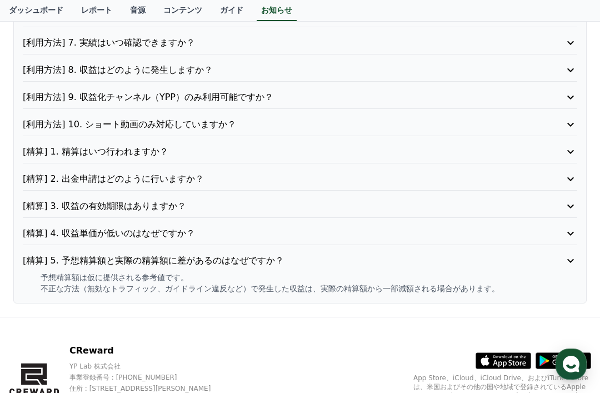
click at [62, 255] on p "[精算] 5. 予想精算額と実際の精算額に差があるのはなぜですか？" at bounding box center [278, 260] width 510 height 13
click at [50, 206] on p "[精算] 3. 収益の有効期限はありますか？" at bounding box center [278, 206] width 510 height 13
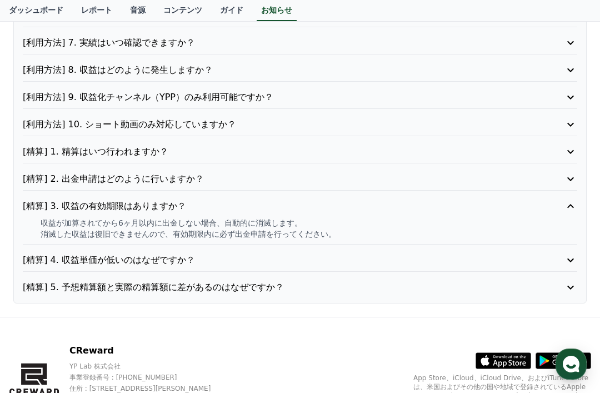
click at [39, 184] on p "[精算] 2. 出金申請はどのように行いますか？" at bounding box center [278, 178] width 510 height 13
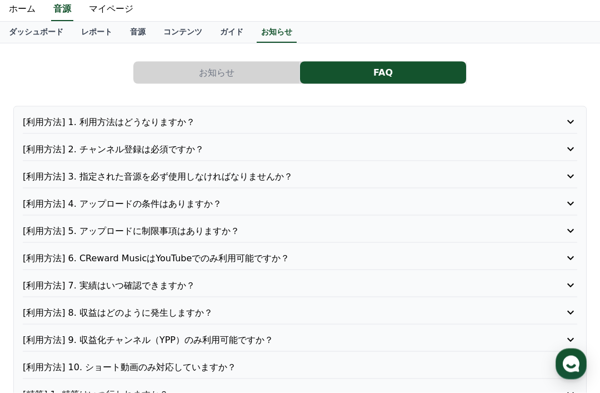
scroll to position [0, 0]
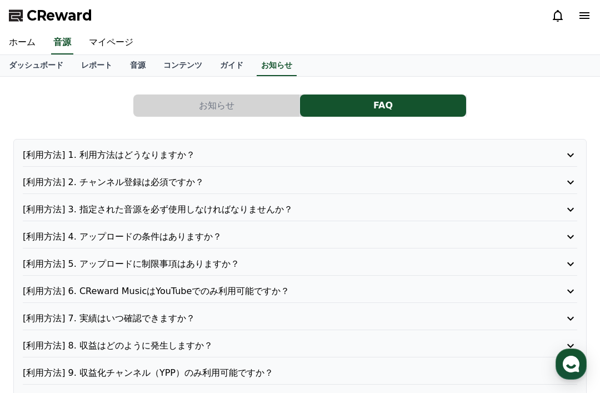
click at [55, 178] on p "[利用方法] 2. チャンネル登録は必須ですか？" at bounding box center [278, 182] width 510 height 13
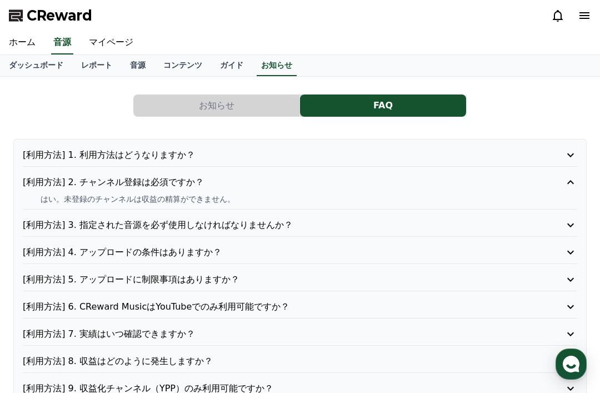
click at [51, 187] on p "[利用方法] 2. チャンネル登録は必須ですか？" at bounding box center [278, 182] width 510 height 13
click at [47, 158] on p "[利用方法] 1. 利用方法はどうなりますか？" at bounding box center [278, 154] width 510 height 13
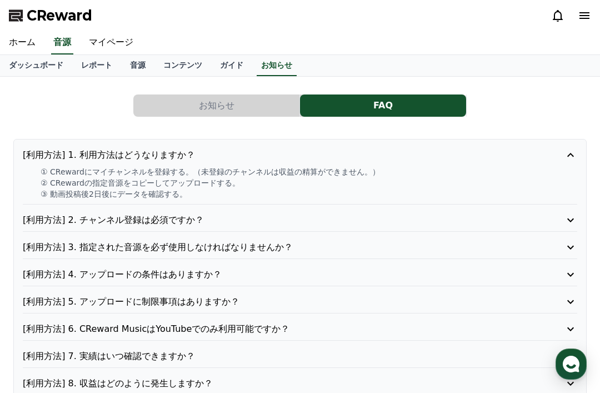
click at [45, 156] on p "[利用方法] 1. 利用方法はどうなりますか？" at bounding box center [278, 154] width 510 height 13
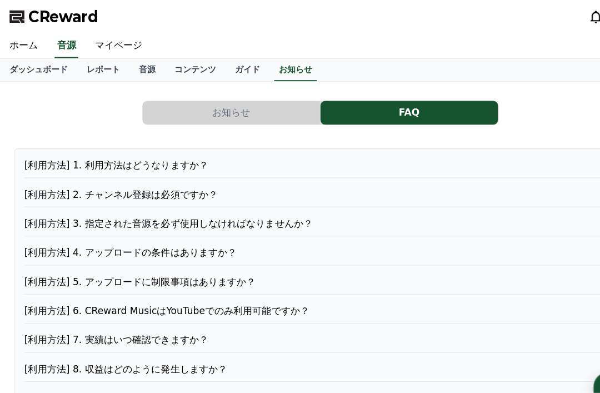
click at [48, 150] on p "[利用方法] 1. 利用方法はどうなりますか？" at bounding box center [278, 154] width 510 height 13
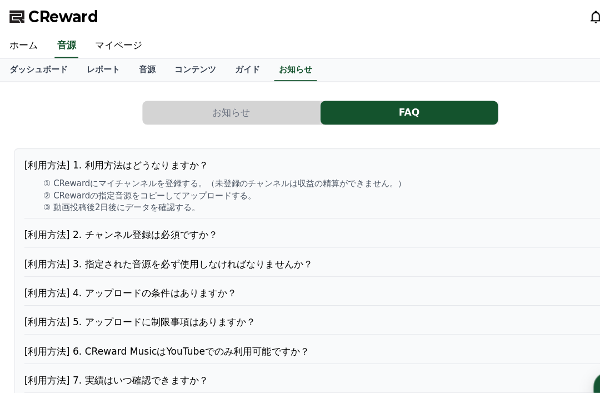
click at [147, 110] on button "お知らせ" at bounding box center [216, 106] width 166 height 22
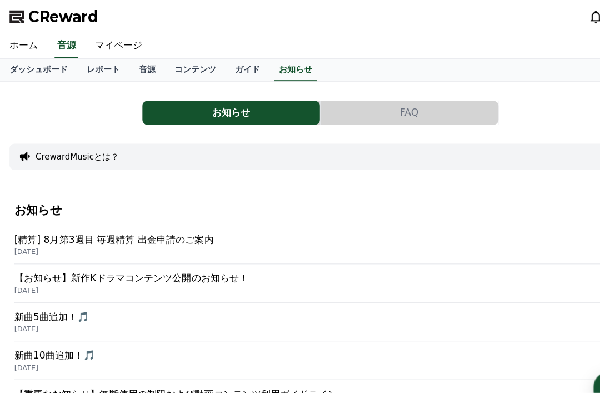
click at [442, 112] on button "FAQ" at bounding box center [383, 106] width 166 height 22
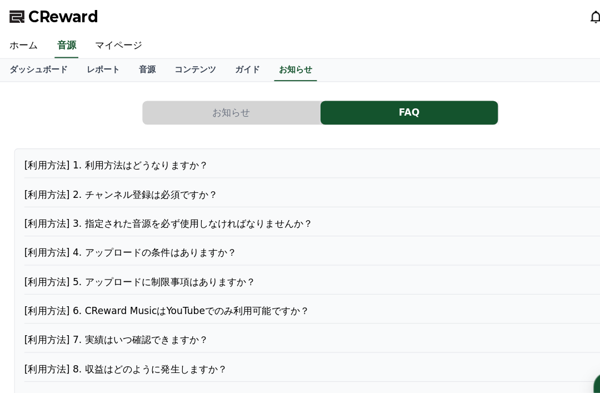
click at [431, 103] on button "FAQ" at bounding box center [383, 106] width 166 height 22
click at [100, 38] on link "マイページ" at bounding box center [111, 42] width 62 height 23
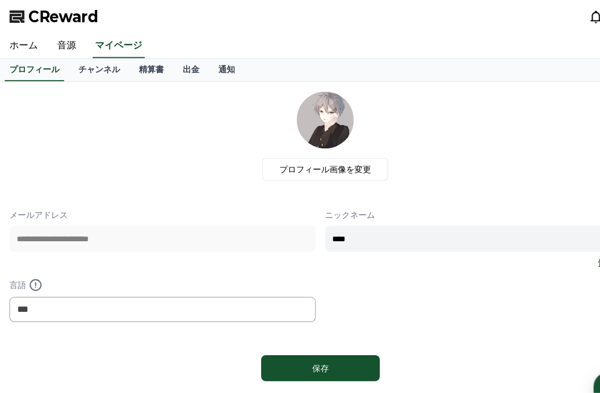
click at [74, 65] on link "チャンネル" at bounding box center [92, 65] width 57 height 21
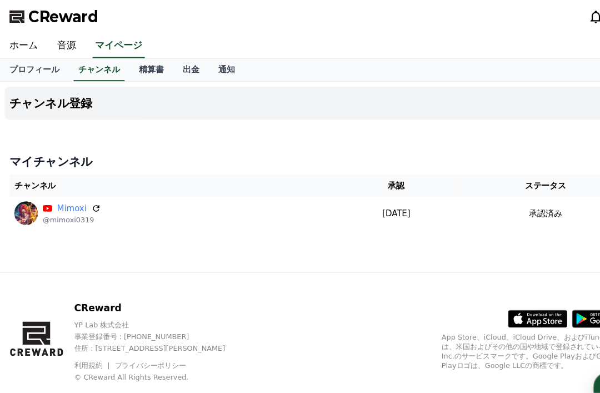
click at [29, 196] on img at bounding box center [24, 199] width 22 height 22
